Goal: Information Seeking & Learning: Find specific fact

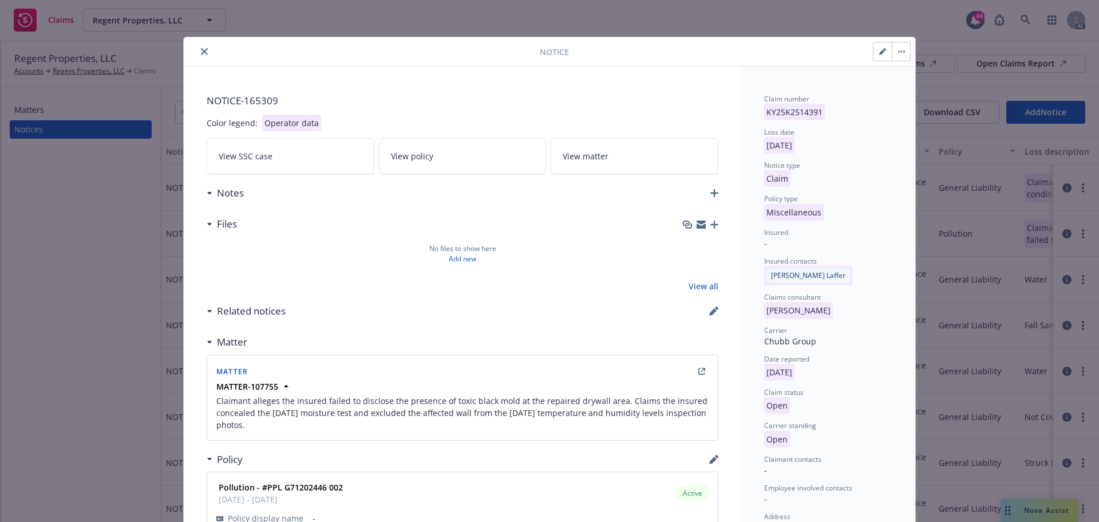
click at [878, 56] on button "button" at bounding box center [883, 51] width 18 height 18
select select "MISCELLANEOUS"
select select "open"
select select "CLAIM"
select select "OPEN"
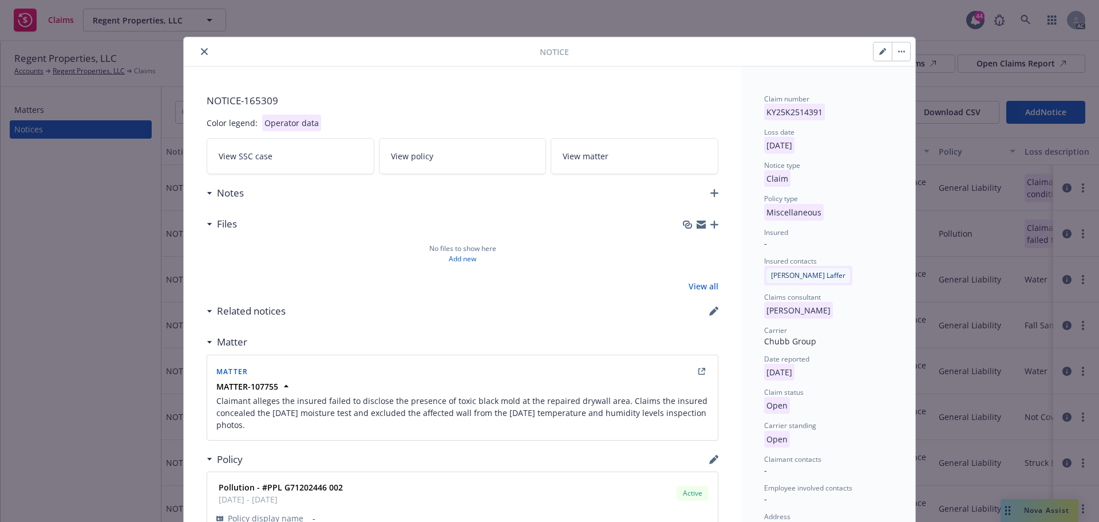
select select "MOLD"
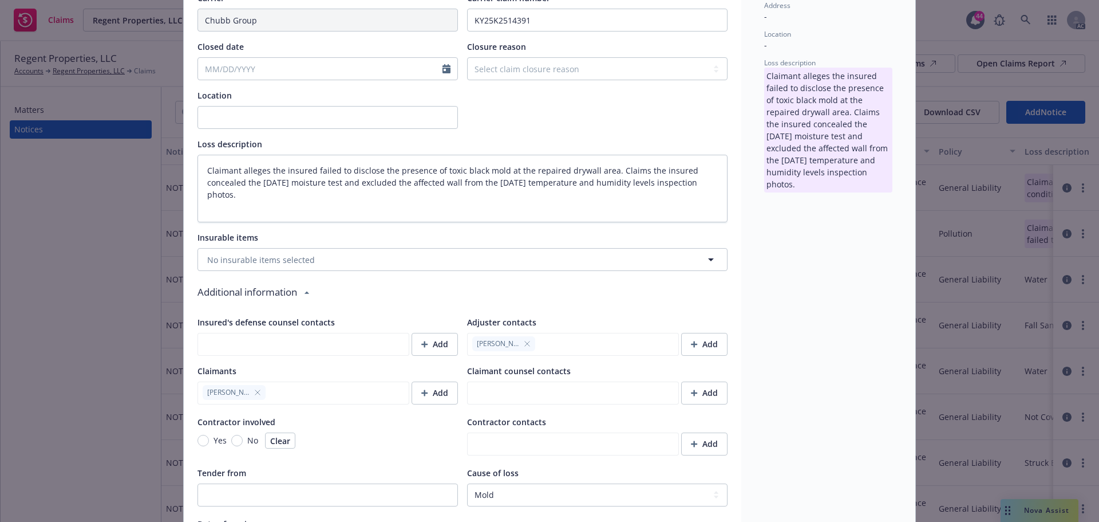
scroll to position [515, 0]
click at [524, 342] on icon "button" at bounding box center [527, 342] width 7 height 7
type textarea "x"
click at [699, 344] on div "Add" at bounding box center [704, 343] width 27 height 22
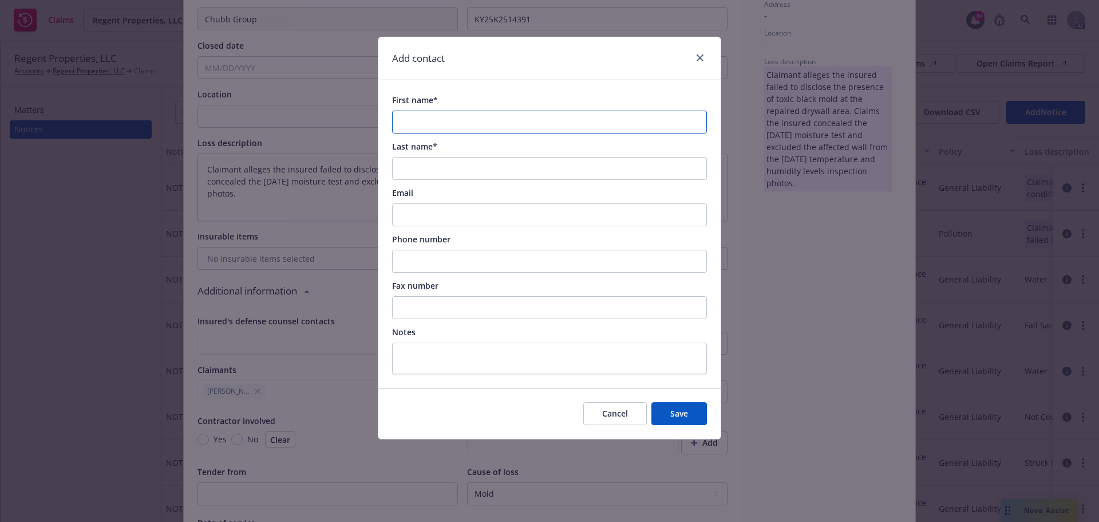
click at [531, 121] on input "First name*" at bounding box center [549, 122] width 315 height 23
paste input "Madelyn McCleary"
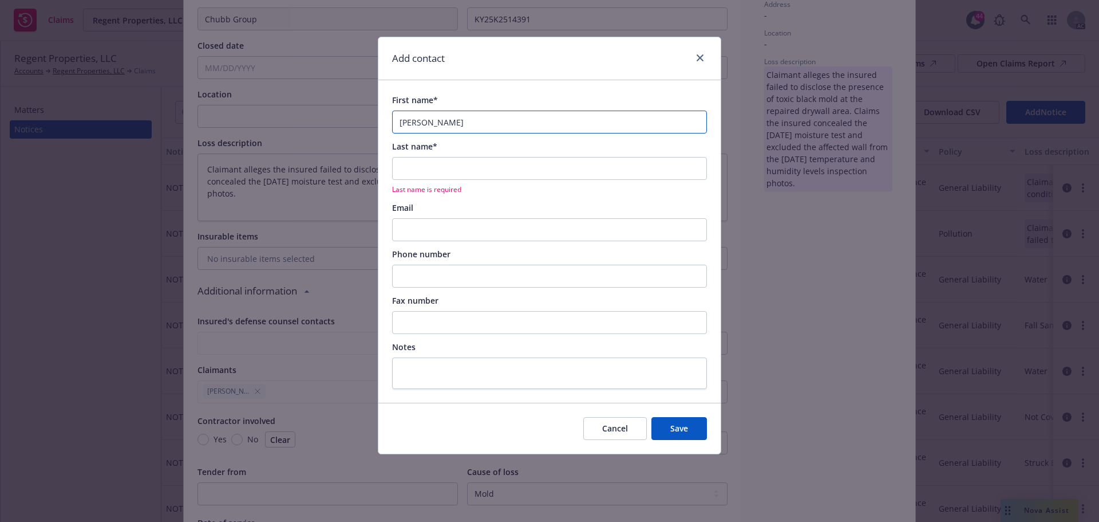
click at [454, 125] on input "Madelyn McCleary" at bounding box center [549, 122] width 315 height 23
type input "Madelyn"
click at [437, 174] on input "Last name*" at bounding box center [549, 168] width 315 height 23
paste input "McCleary"
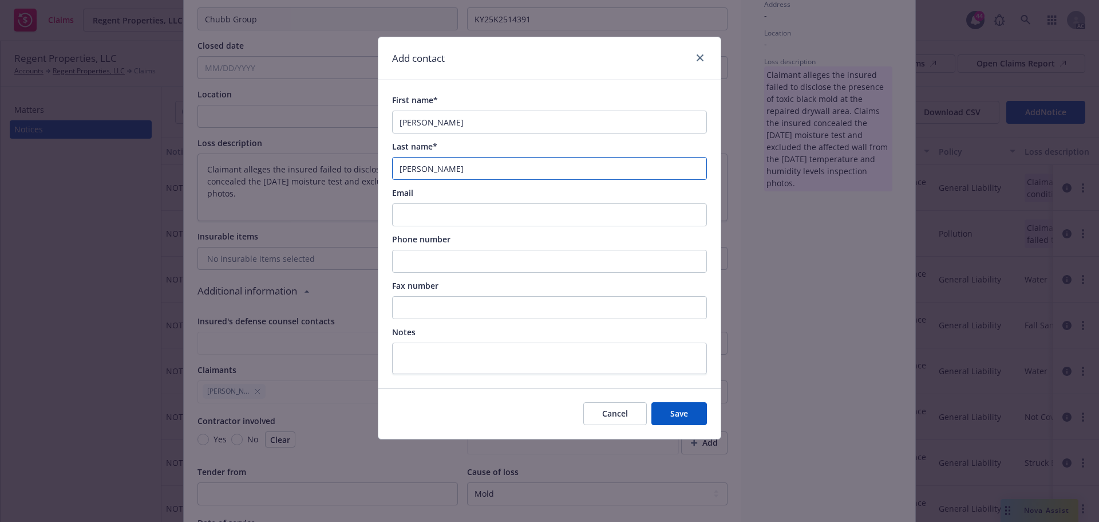
type input "McCleary"
click at [417, 214] on input "Email" at bounding box center [549, 214] width 315 height 23
click at [424, 257] on input "Phone number" at bounding box center [549, 261] width 315 height 23
paste input "(800) 252-4670"
type input "(800) 252-4670"
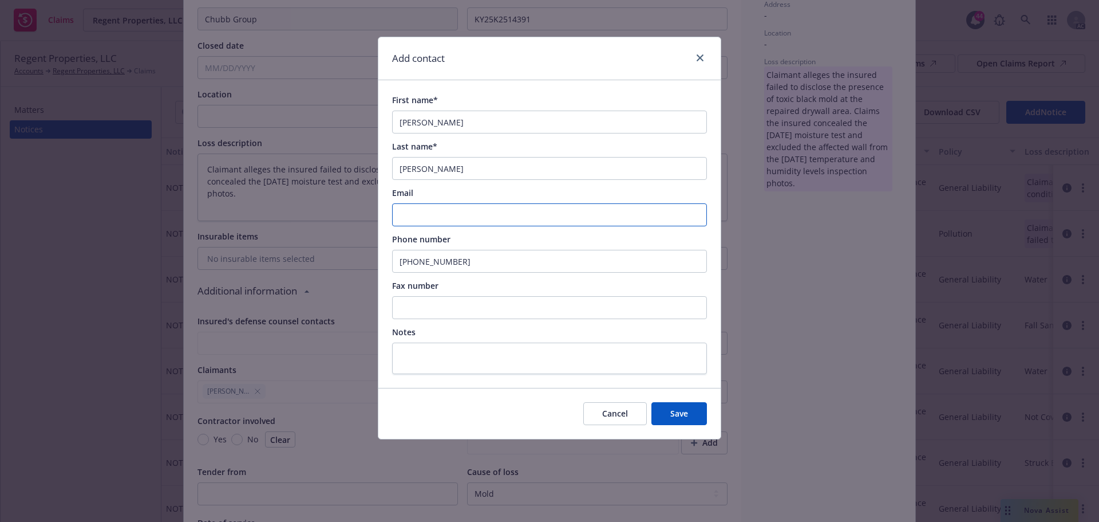
click at [468, 212] on input "Email" at bounding box center [549, 214] width 315 height 23
paste input "Maddie.McCleary@Chubb.com"
type input "Maddie.McCleary@Chubb.com"
click at [689, 415] on button "Save" at bounding box center [680, 413] width 56 height 23
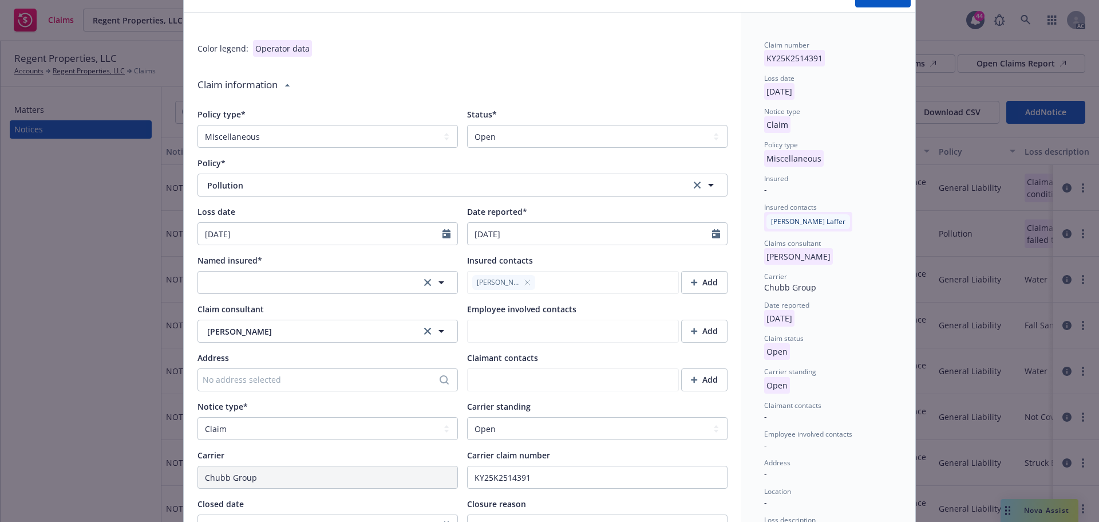
scroll to position [0, 0]
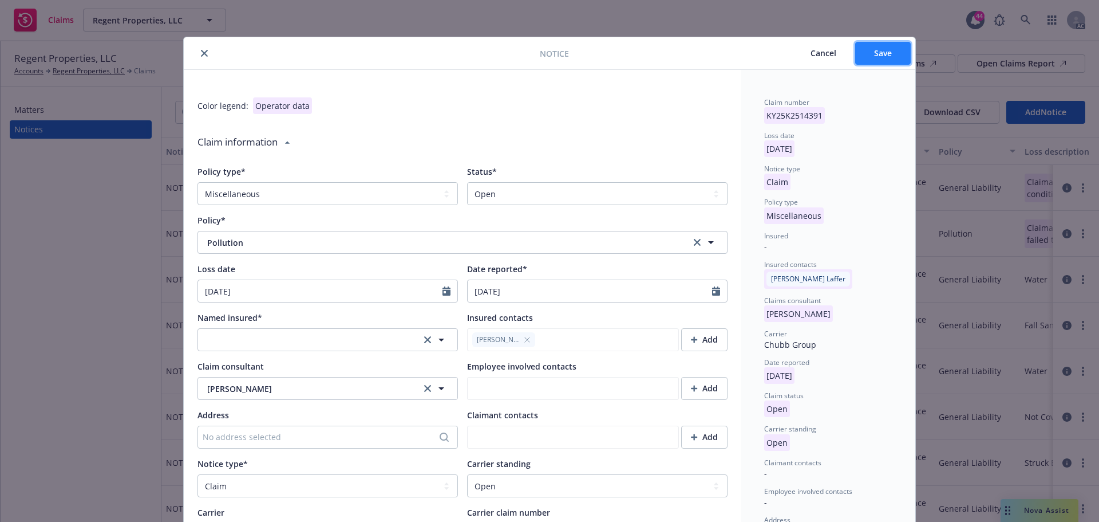
click at [881, 58] on button "Save" at bounding box center [884, 53] width 56 height 23
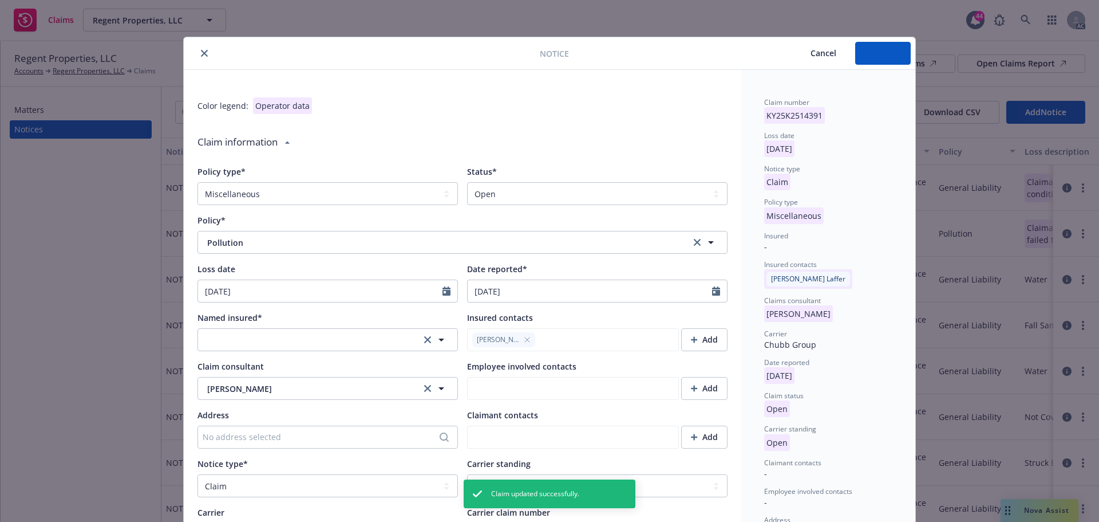
type textarea "x"
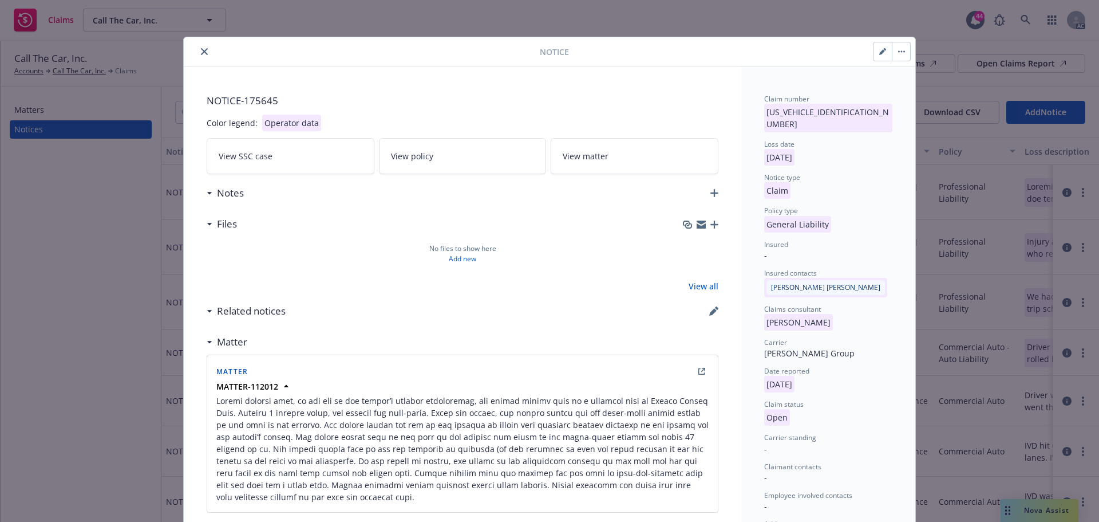
click at [881, 54] on icon "button" at bounding box center [883, 51] width 7 height 7
select select "GENERAL_LIABILITY"
select select "open"
select select "CLAIM"
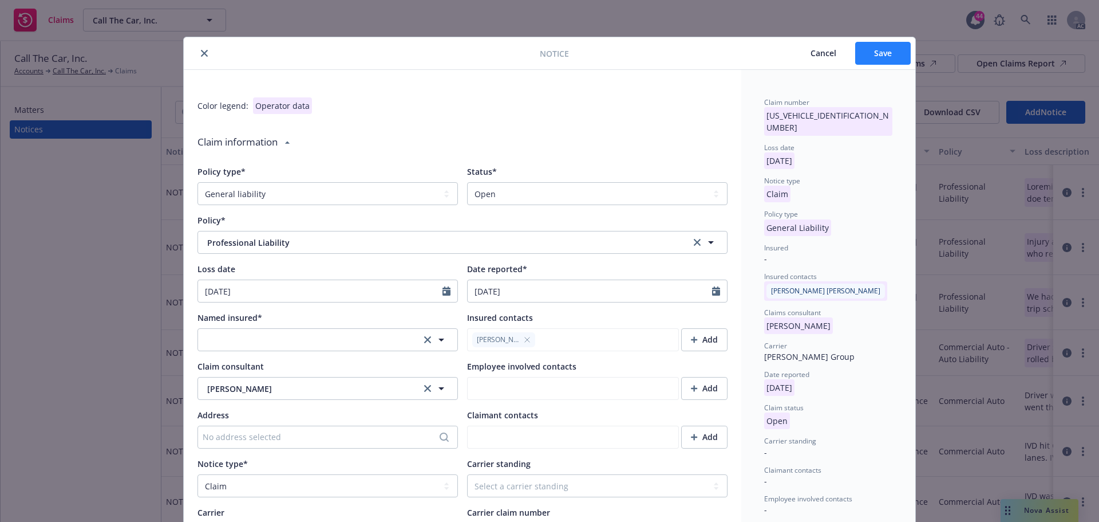
type textarea "x"
select select "9"
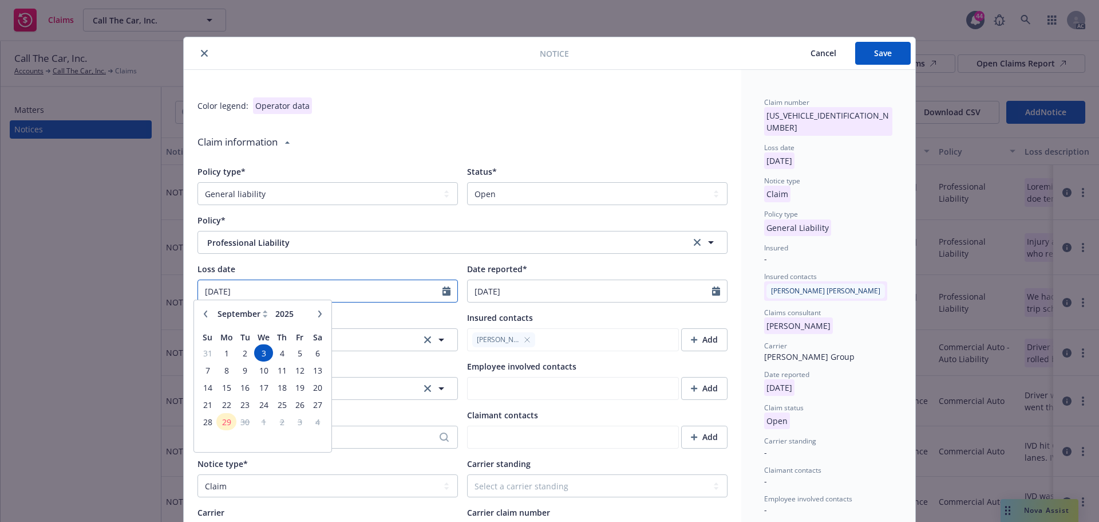
click at [310, 293] on input "09/03/2025" at bounding box center [320, 291] width 245 height 22
type textarea "x"
click at [204, 323] on button "button" at bounding box center [206, 319] width 14 height 14
select select "8"
click at [260, 424] on span "27" at bounding box center [263, 426] width 17 height 14
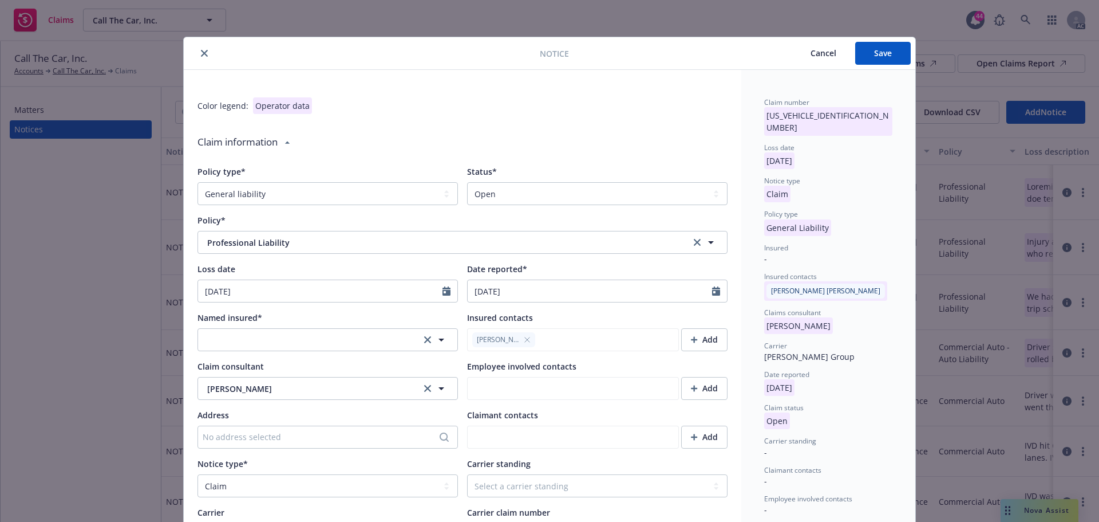
type textarea "x"
type input "08/27/2025"
click at [876, 54] on span "Save" at bounding box center [883, 53] width 18 height 11
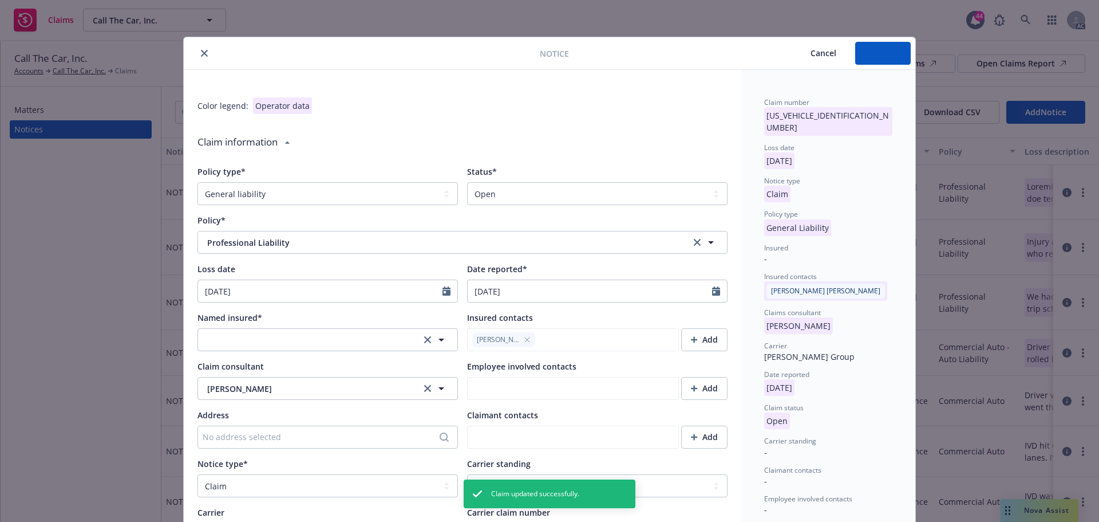
type textarea "x"
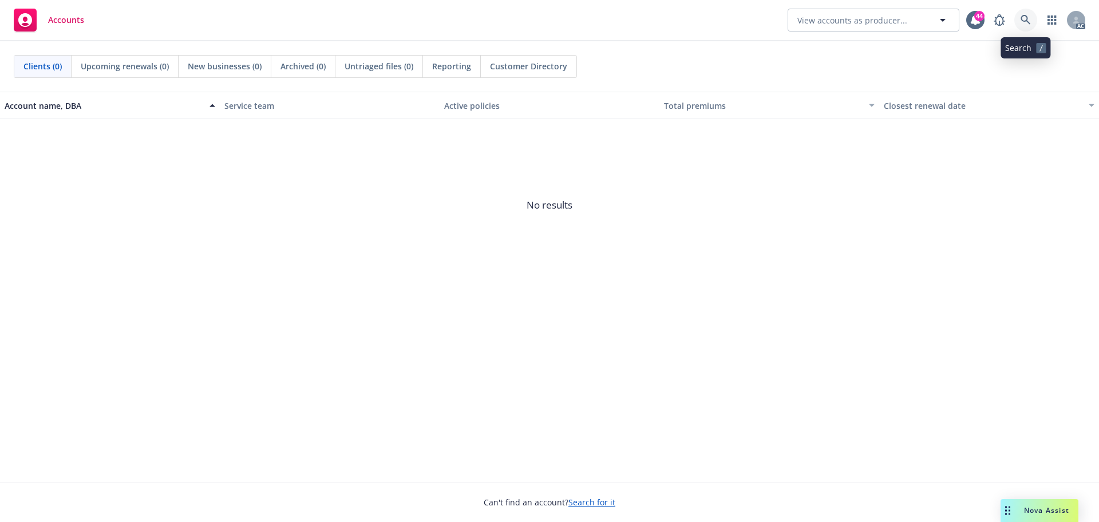
click at [1020, 18] on link at bounding box center [1026, 20] width 23 height 23
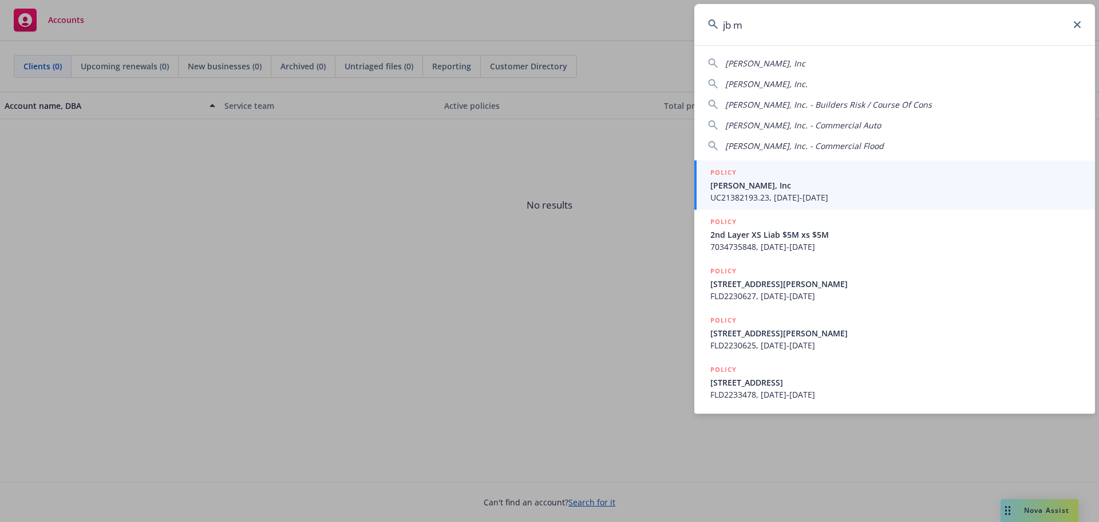
type input "jb m"
click at [911, 173] on div "POLICY" at bounding box center [896, 173] width 371 height 13
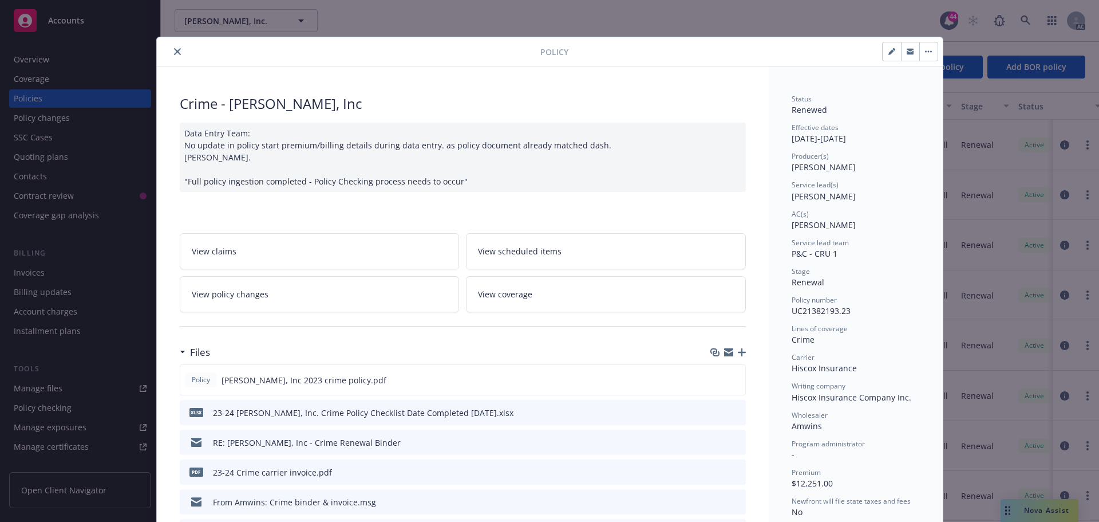
click at [176, 51] on button "close" at bounding box center [178, 52] width 14 height 14
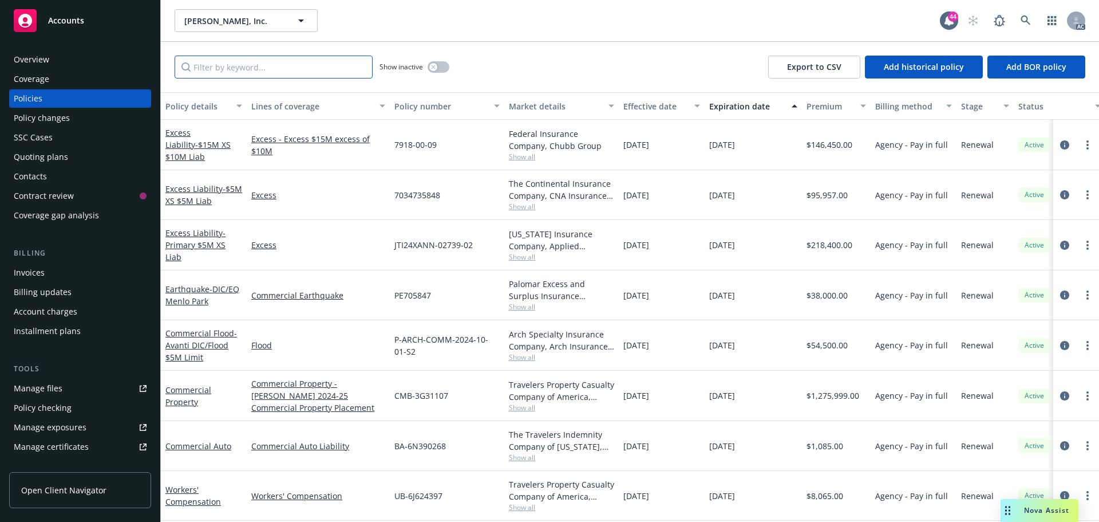
click at [299, 65] on input "Filter by keyword..." at bounding box center [274, 67] width 198 height 23
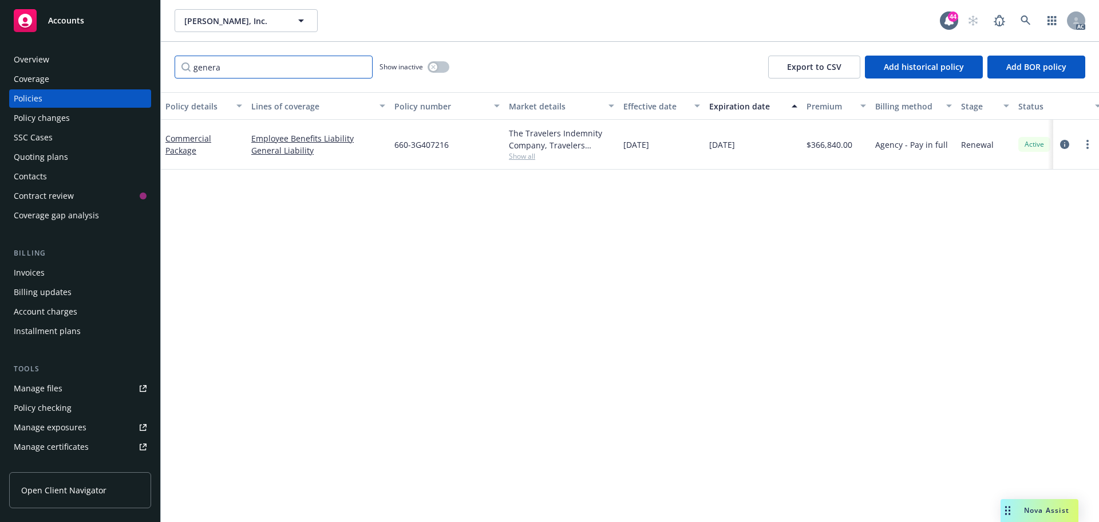
type input "genera"
drag, startPoint x: 450, startPoint y: 147, endPoint x: 396, endPoint y: 148, distance: 53.8
click at [396, 148] on div "660-3G407216" at bounding box center [447, 145] width 115 height 50
copy span "660-3G407216"
click at [357, 68] on input "genera" at bounding box center [274, 67] width 198 height 23
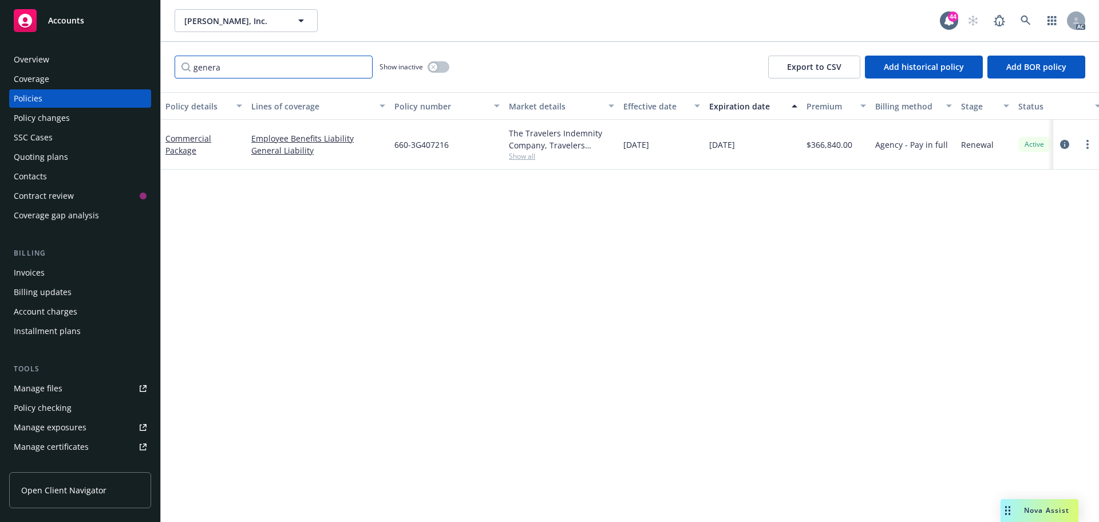
click at [360, 68] on input "genera" at bounding box center [274, 67] width 198 height 23
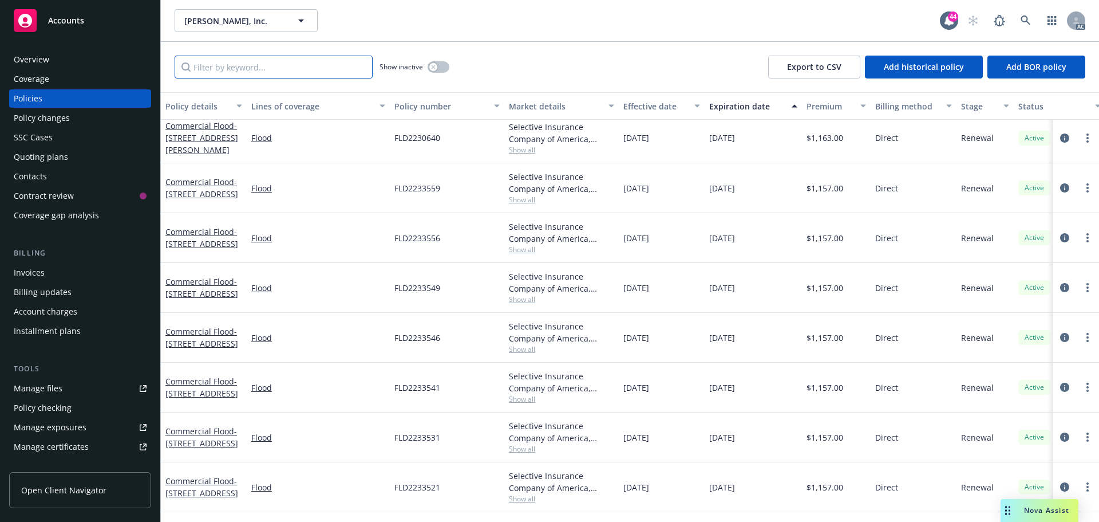
scroll to position [1573, 0]
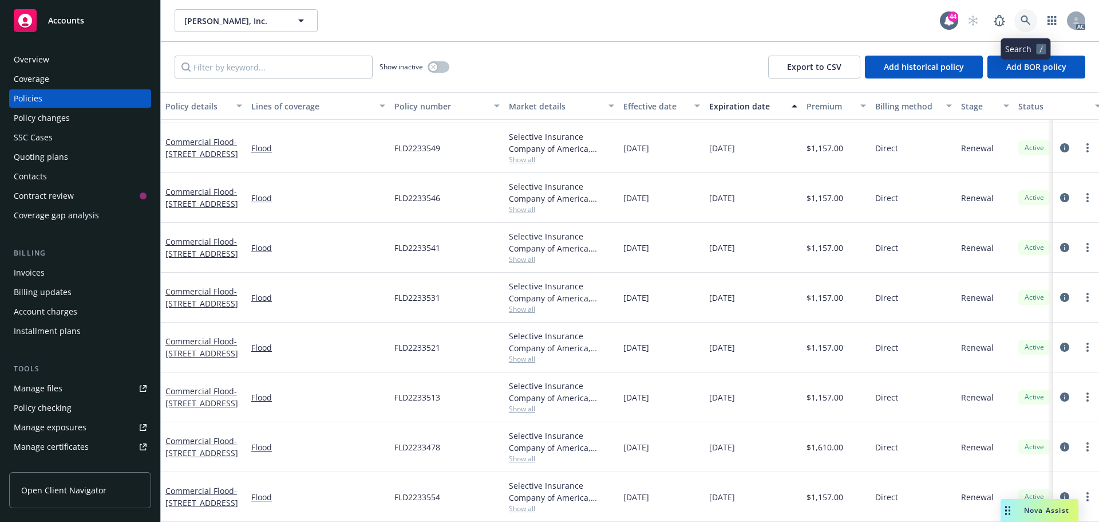
click at [1027, 24] on icon at bounding box center [1026, 20] width 10 height 10
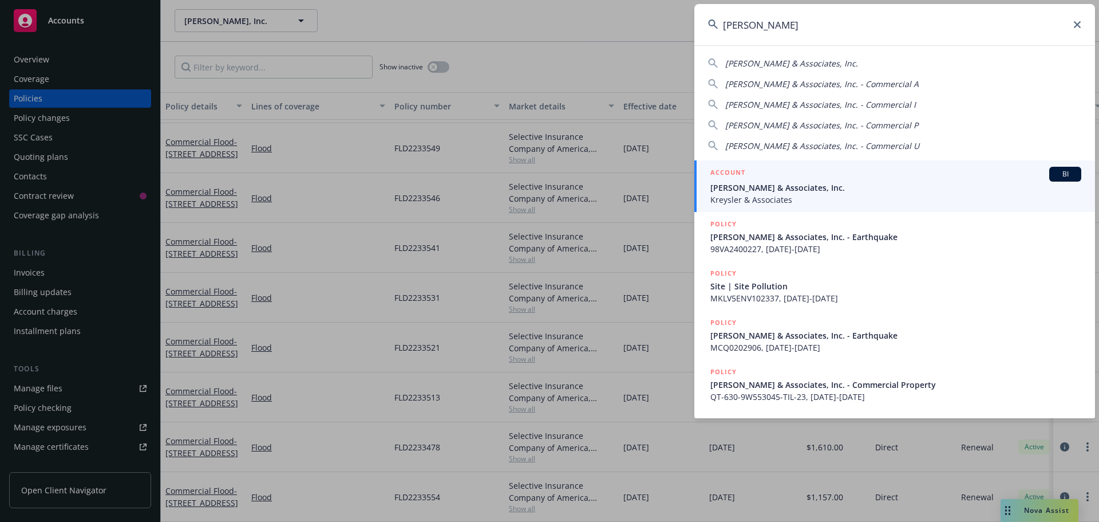
type input "[PERSON_NAME]"
click at [880, 187] on span "[PERSON_NAME] & Associates, Inc." at bounding box center [896, 188] width 371 height 12
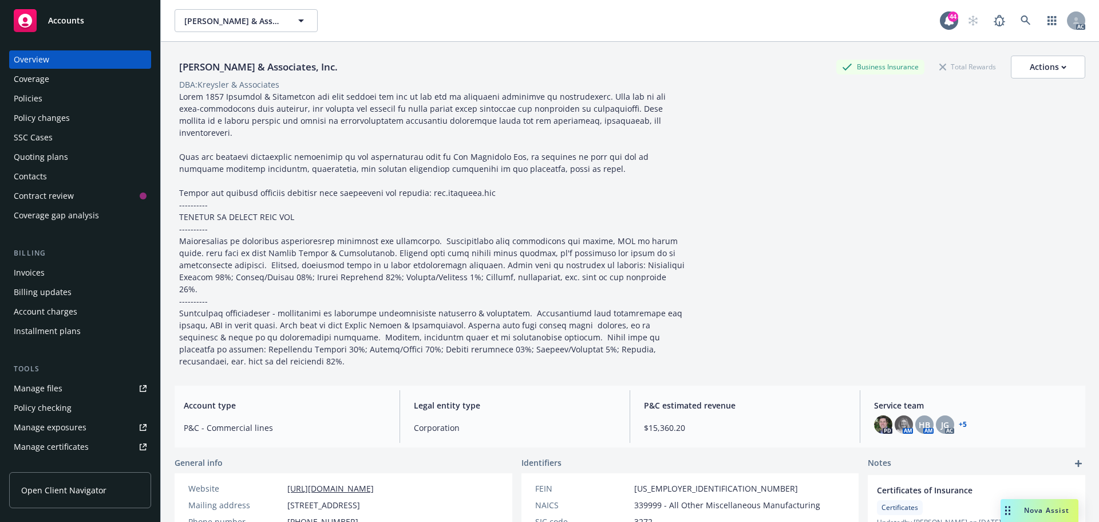
click at [31, 99] on div "Policies" at bounding box center [28, 98] width 29 height 18
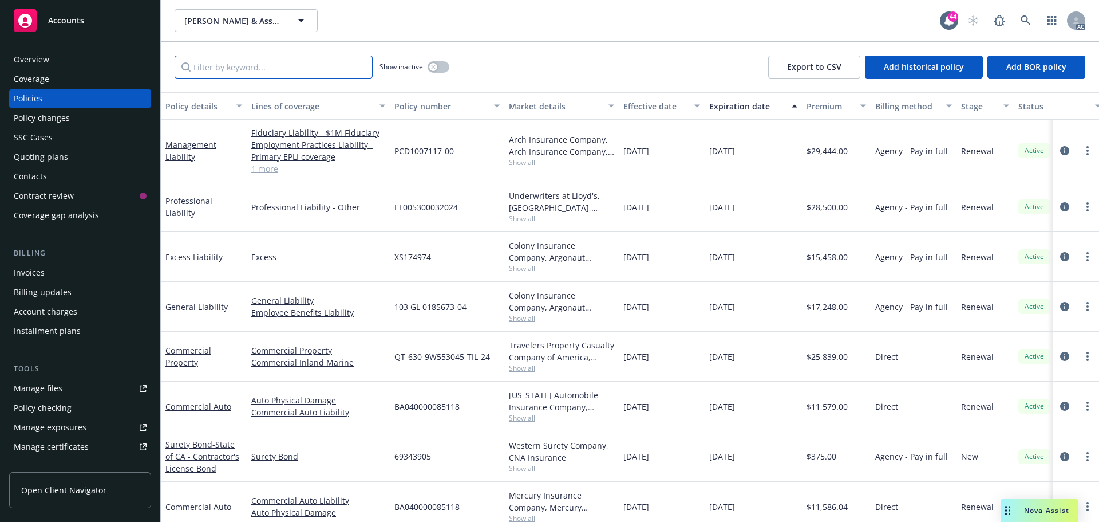
click at [301, 72] on input "Filter by keyword..." at bounding box center [274, 67] width 198 height 23
drag, startPoint x: 458, startPoint y: 150, endPoint x: 396, endPoint y: 153, distance: 61.9
click at [396, 153] on div "PCD1007117-00" at bounding box center [447, 151] width 115 height 62
copy span "PCD1007117-00"
click at [194, 143] on link "Management Liability" at bounding box center [190, 150] width 51 height 23
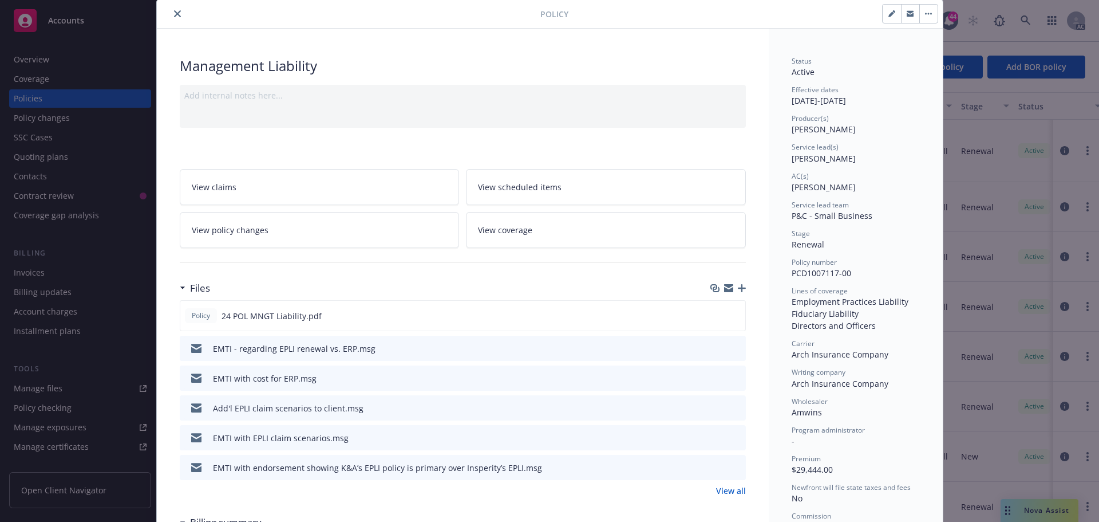
scroll to position [115, 0]
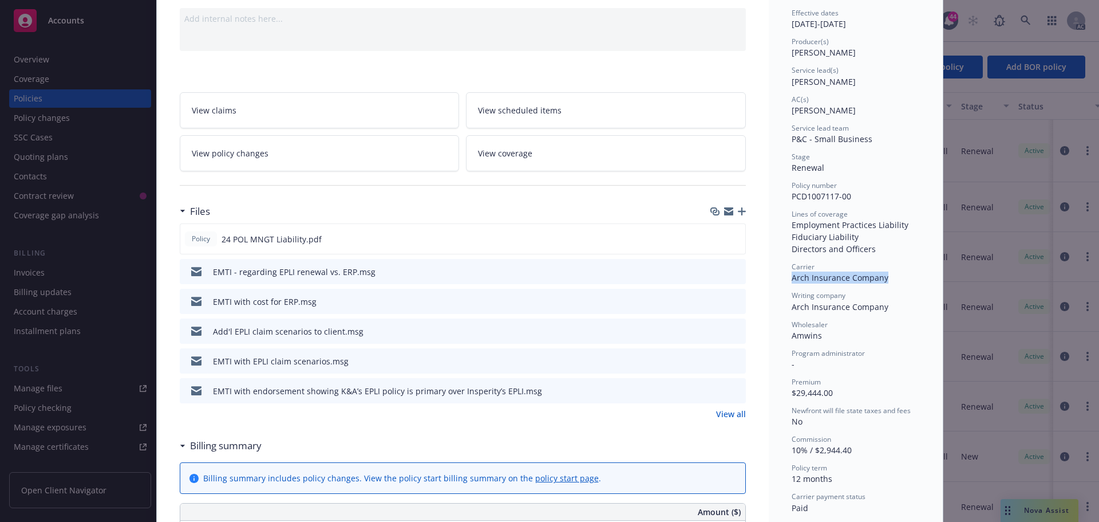
drag, startPoint x: 890, startPoint y: 279, endPoint x: 787, endPoint y: 277, distance: 103.1
click at [792, 277] on div "Carrier Arch Insurance Company" at bounding box center [856, 273] width 128 height 22
copy span "Arch Insurance Company"
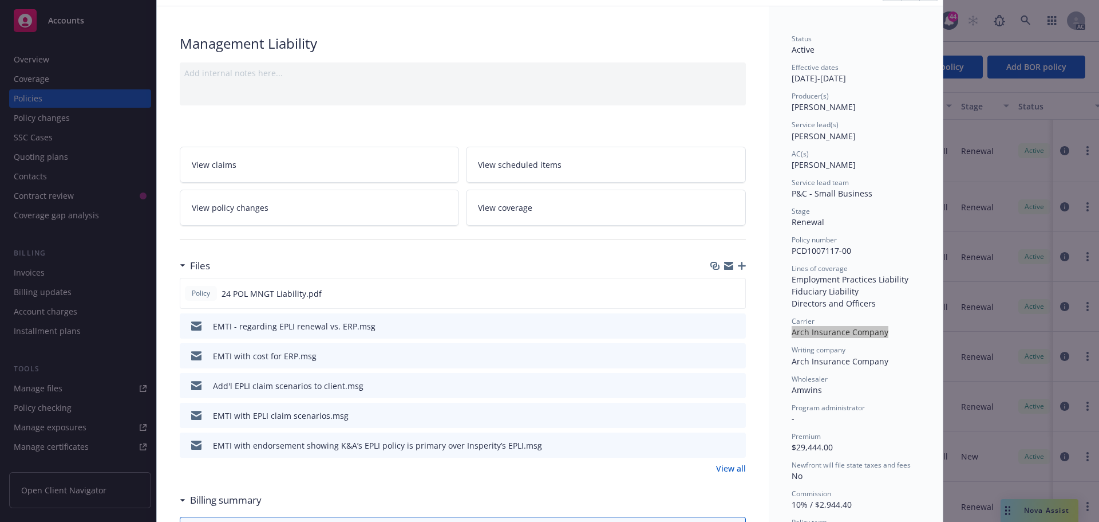
scroll to position [0, 0]
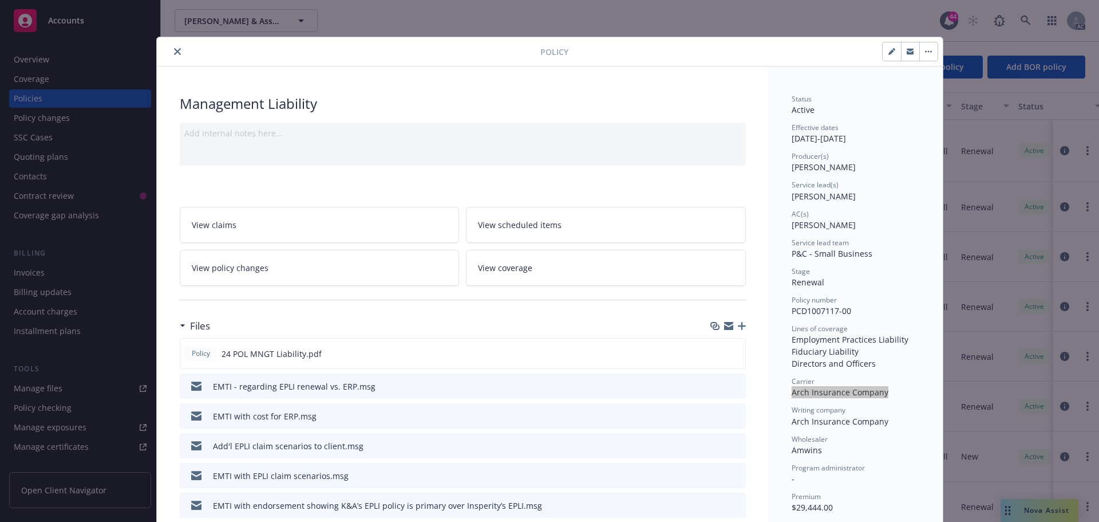
click at [176, 53] on button "close" at bounding box center [178, 52] width 14 height 14
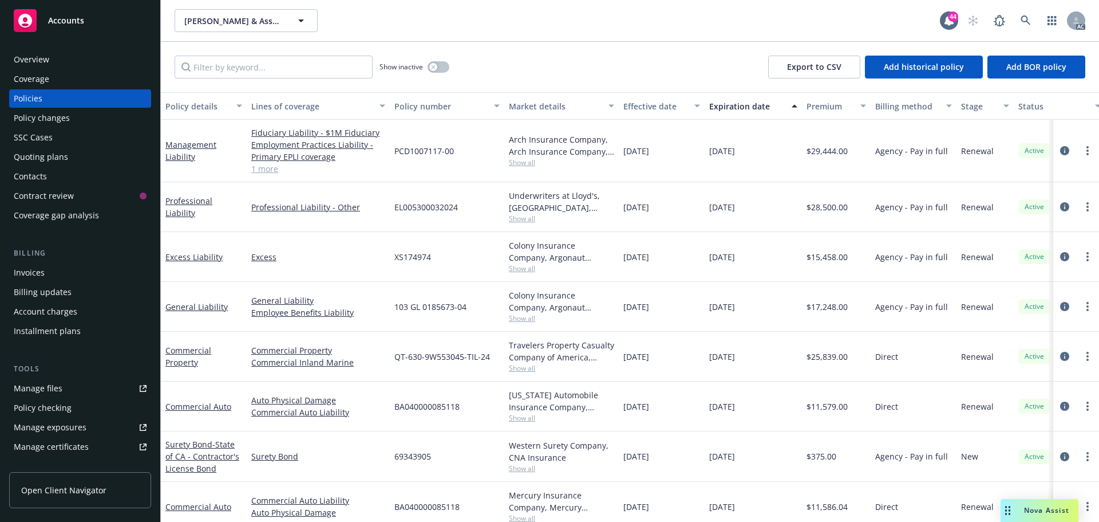
click at [59, 59] on div "Overview" at bounding box center [80, 59] width 133 height 18
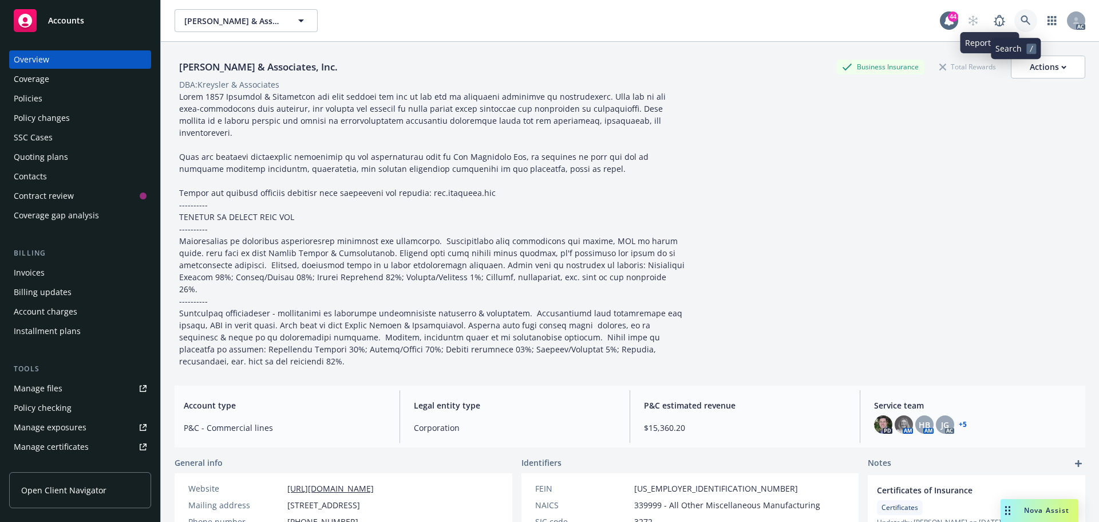
click at [1015, 14] on link at bounding box center [1026, 20] width 23 height 23
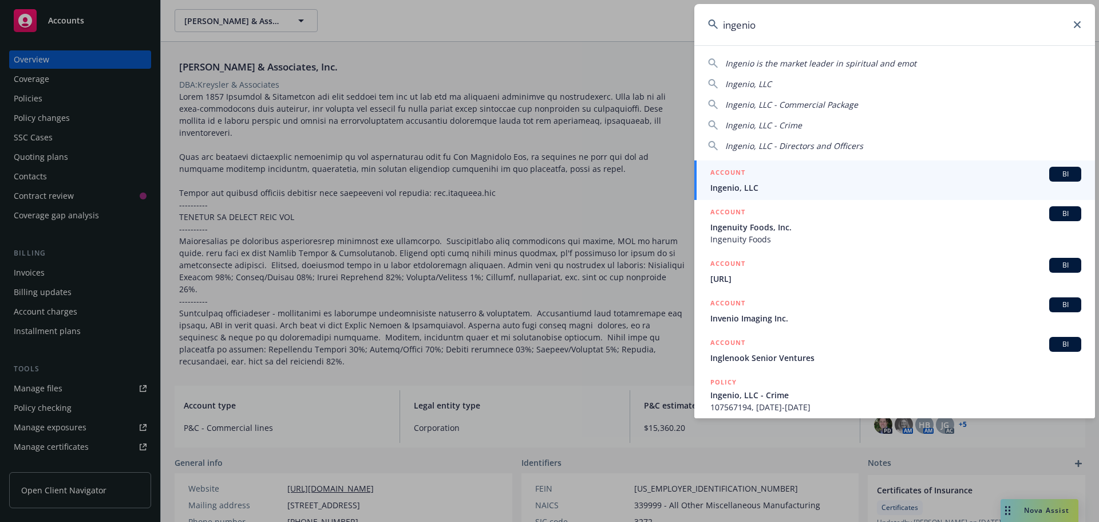
type input "ingenio"
click at [896, 191] on span "Ingenio, LLC" at bounding box center [896, 188] width 371 height 12
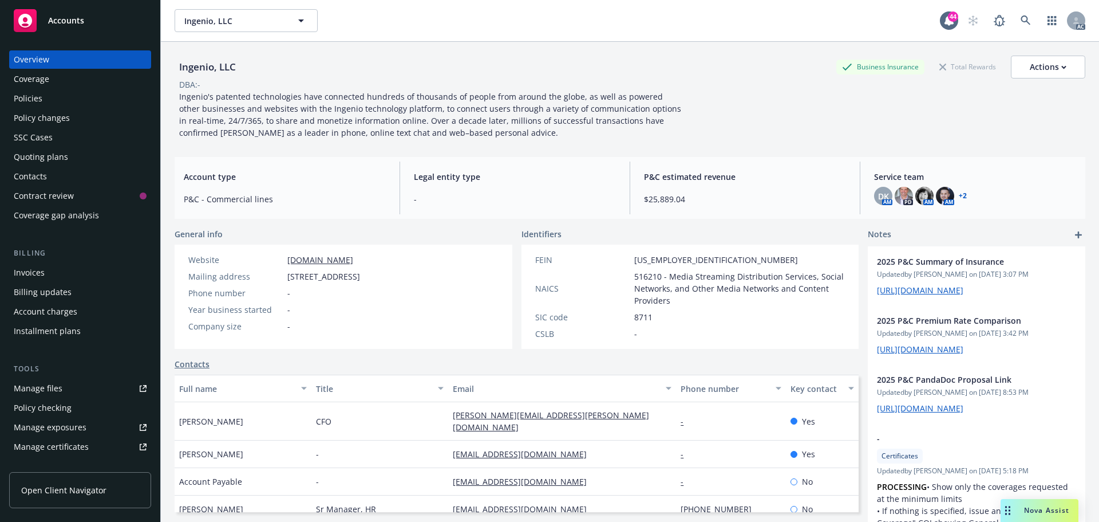
click at [63, 101] on div "Policies" at bounding box center [80, 98] width 133 height 18
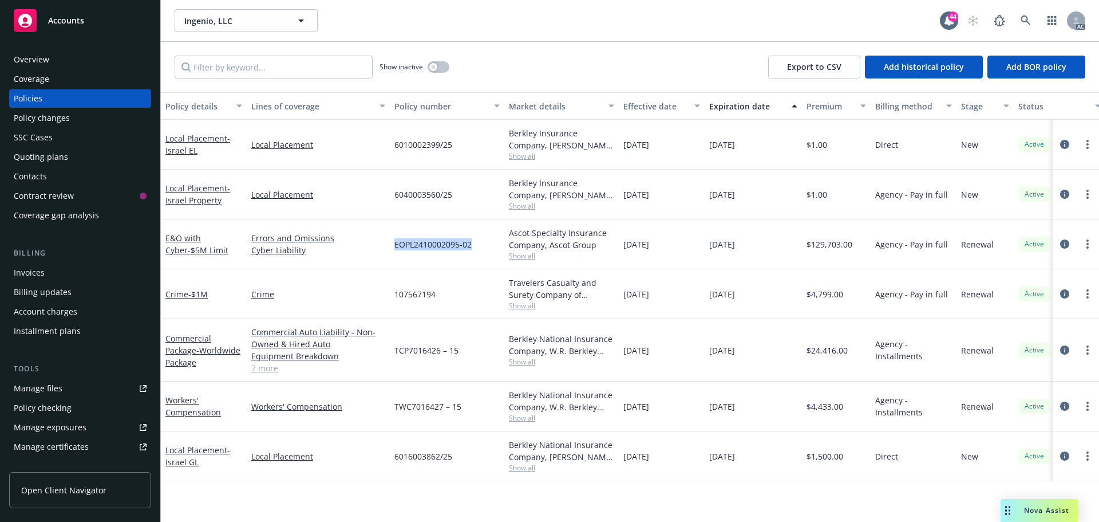
drag, startPoint x: 474, startPoint y: 247, endPoint x: 393, endPoint y: 251, distance: 80.9
click at [393, 251] on div "EOPL2410002095-02" at bounding box center [447, 244] width 115 height 50
copy span "EOPL2410002095-02"
